Goal: Check status: Check status

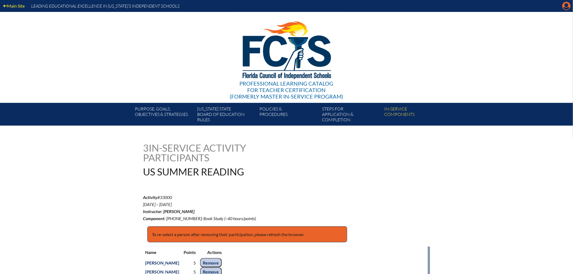
click at [566, 5] on icon "Manage account" at bounding box center [566, 6] width 9 height 9
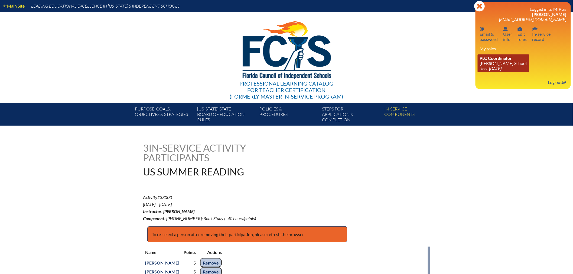
click at [499, 62] on link "PLC Coordinator Benjamin School since 2006 Aug 1" at bounding box center [503, 63] width 51 height 18
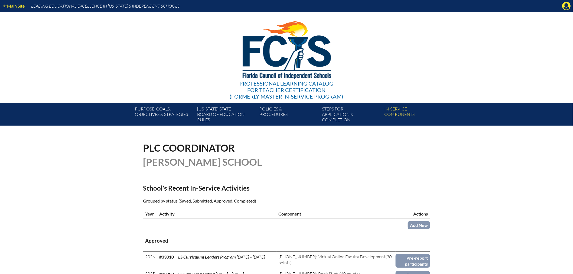
scroll to position [60, 0]
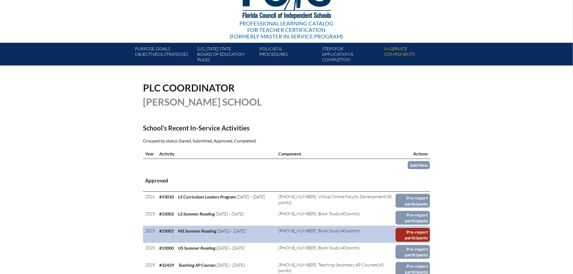
click at [407, 235] on link "Pre-report participants" at bounding box center [413, 235] width 34 height 14
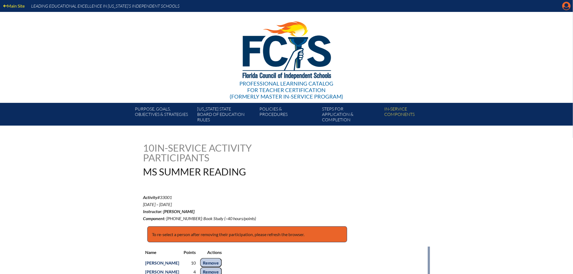
click at [566, 6] on icon "Manage account" at bounding box center [566, 6] width 9 height 9
